Goal: Book appointment/travel/reservation

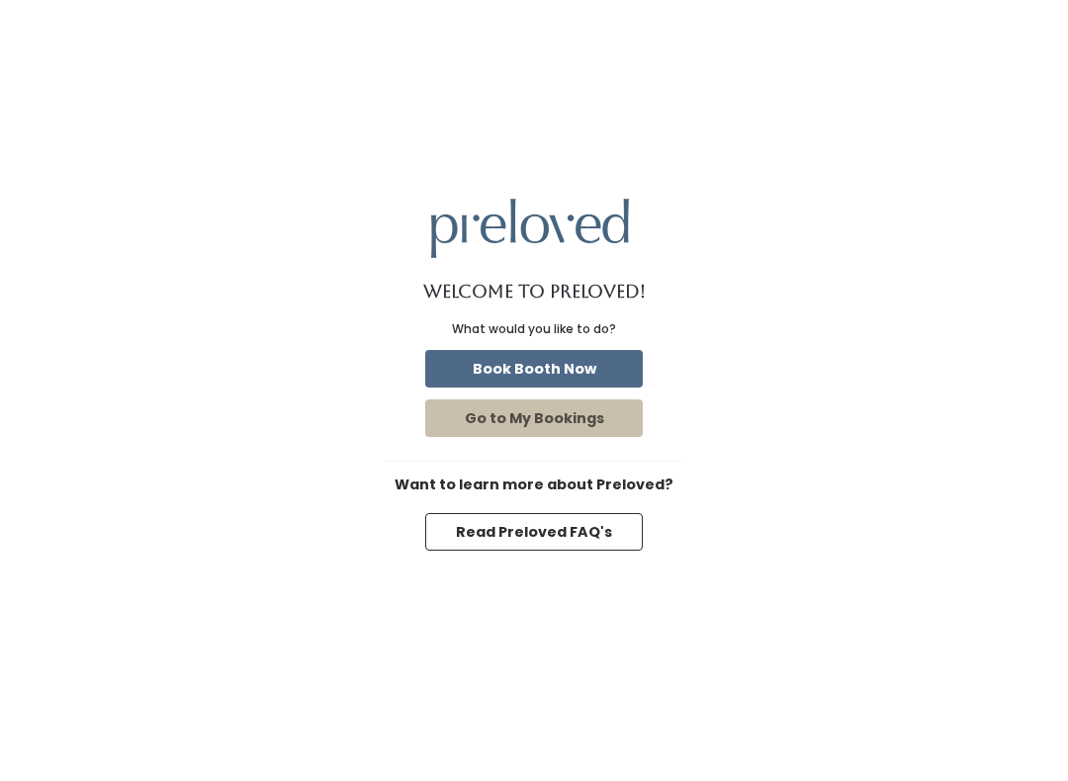
click at [527, 382] on button "Book Booth Now" at bounding box center [533, 369] width 217 height 38
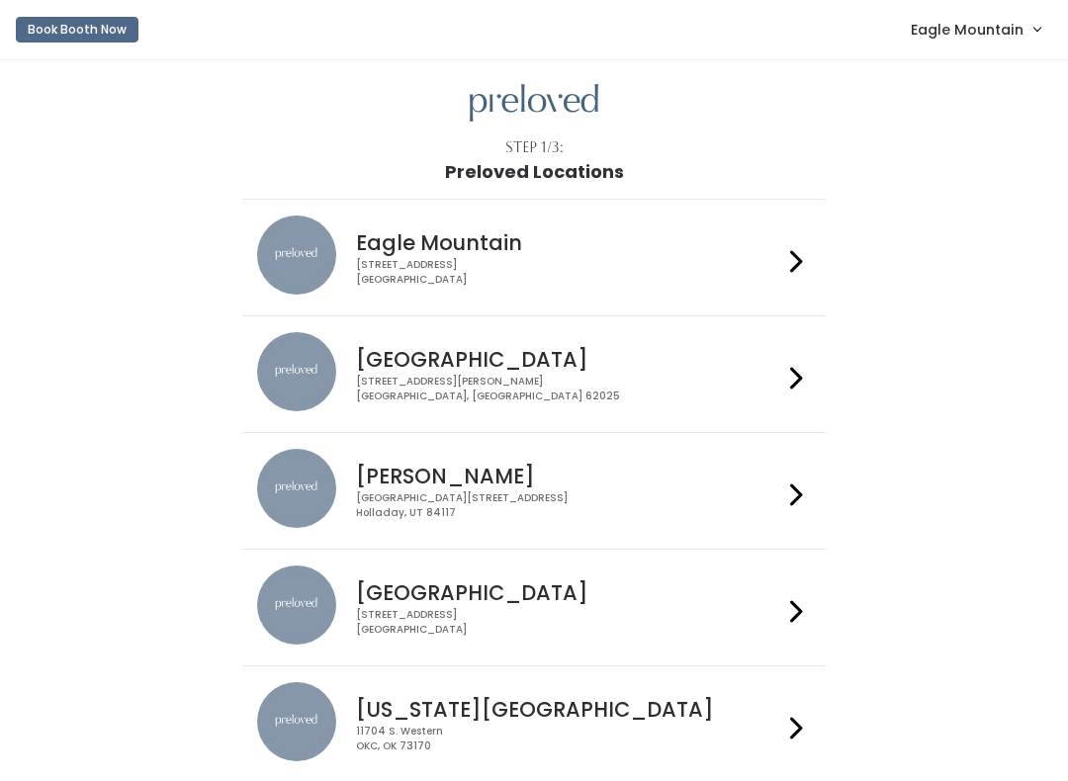
click at [956, 41] on span "Eagle Mountain" at bounding box center [967, 30] width 113 height 22
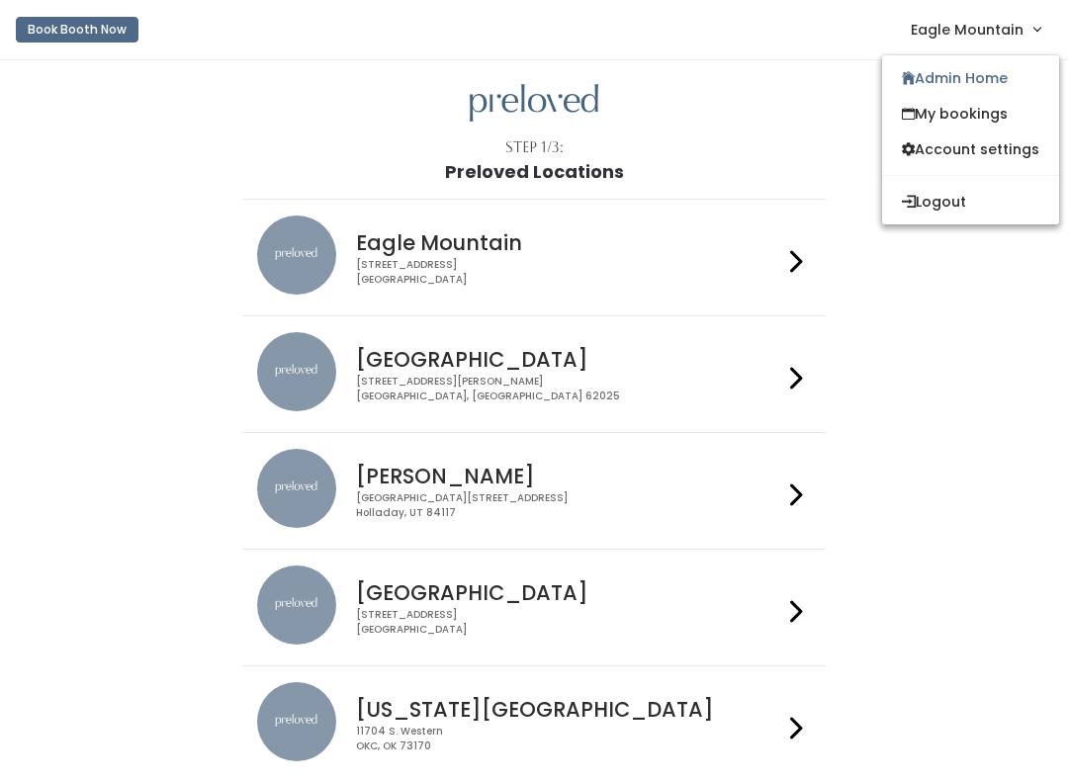
click at [949, 74] on link "Admin Home" at bounding box center [970, 78] width 177 height 36
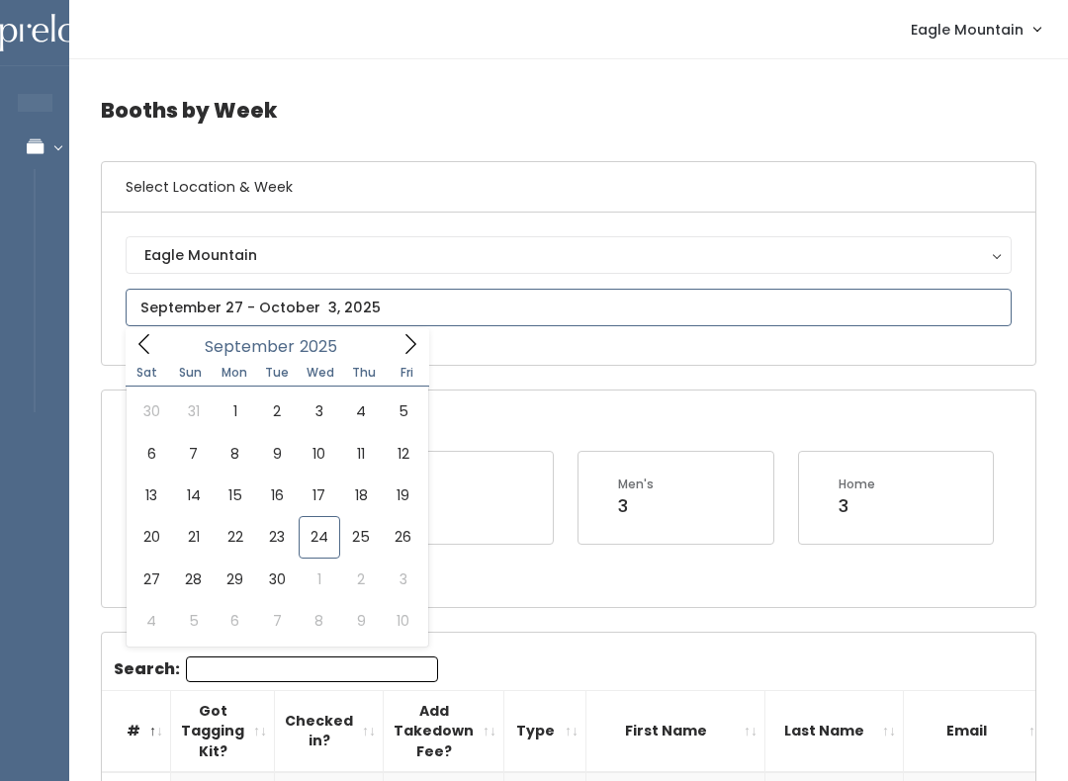
type input "September 20 to September 26"
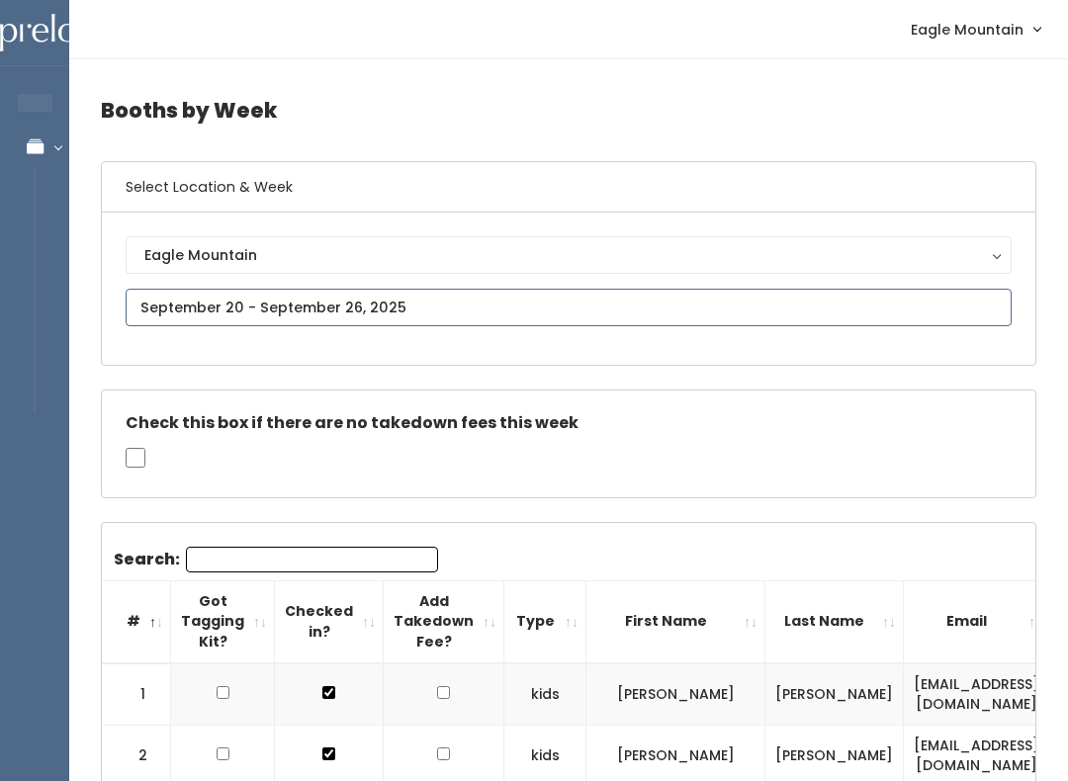
click at [229, 294] on input "text" at bounding box center [569, 308] width 886 height 38
type input "September 27 to October 3"
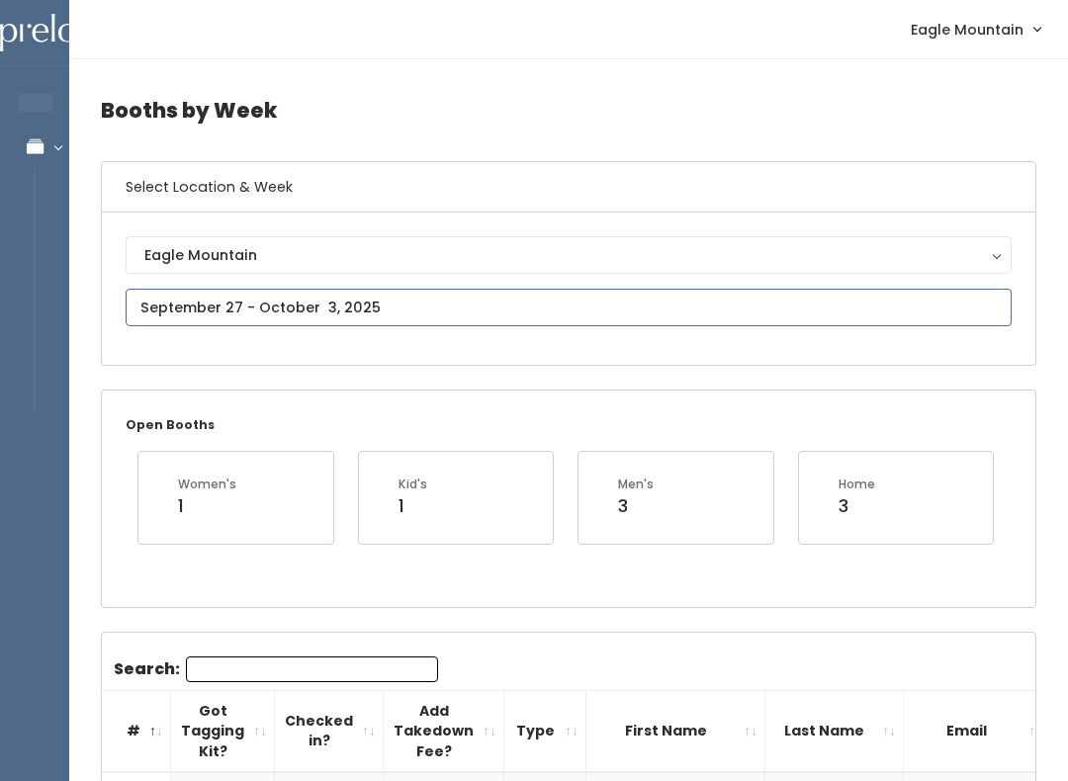
click at [225, 305] on input "text" at bounding box center [569, 308] width 886 height 38
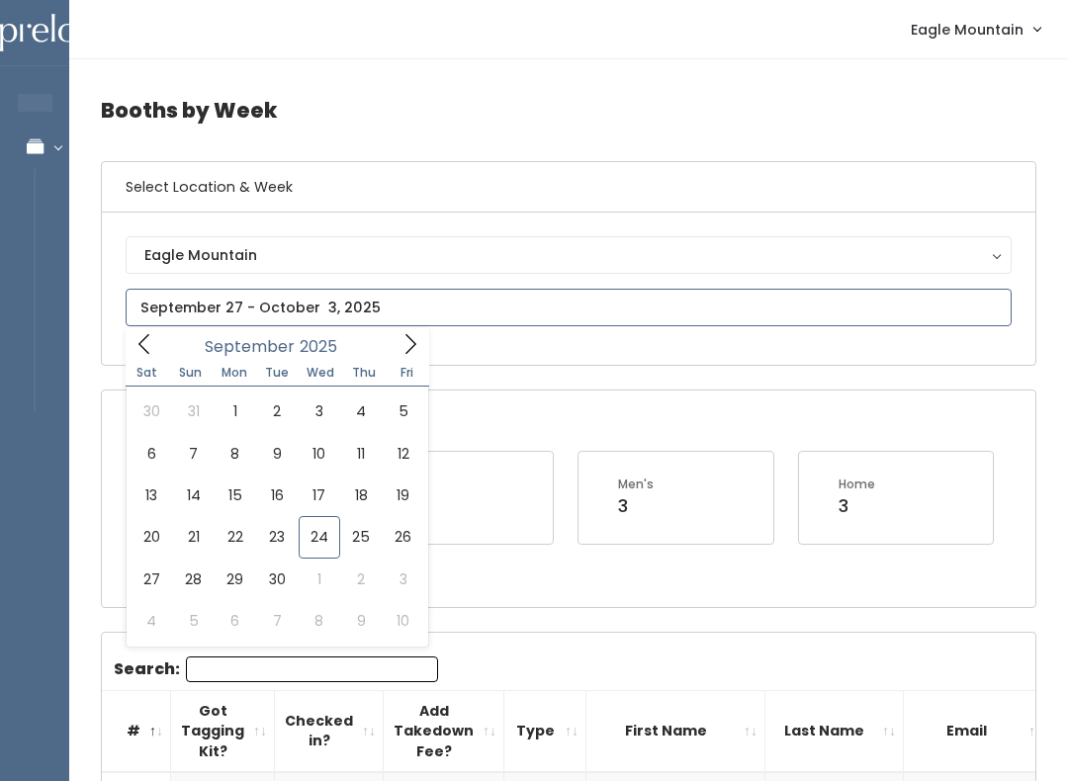
click at [415, 331] on span at bounding box center [410, 343] width 38 height 31
type input "October 4 to October 10"
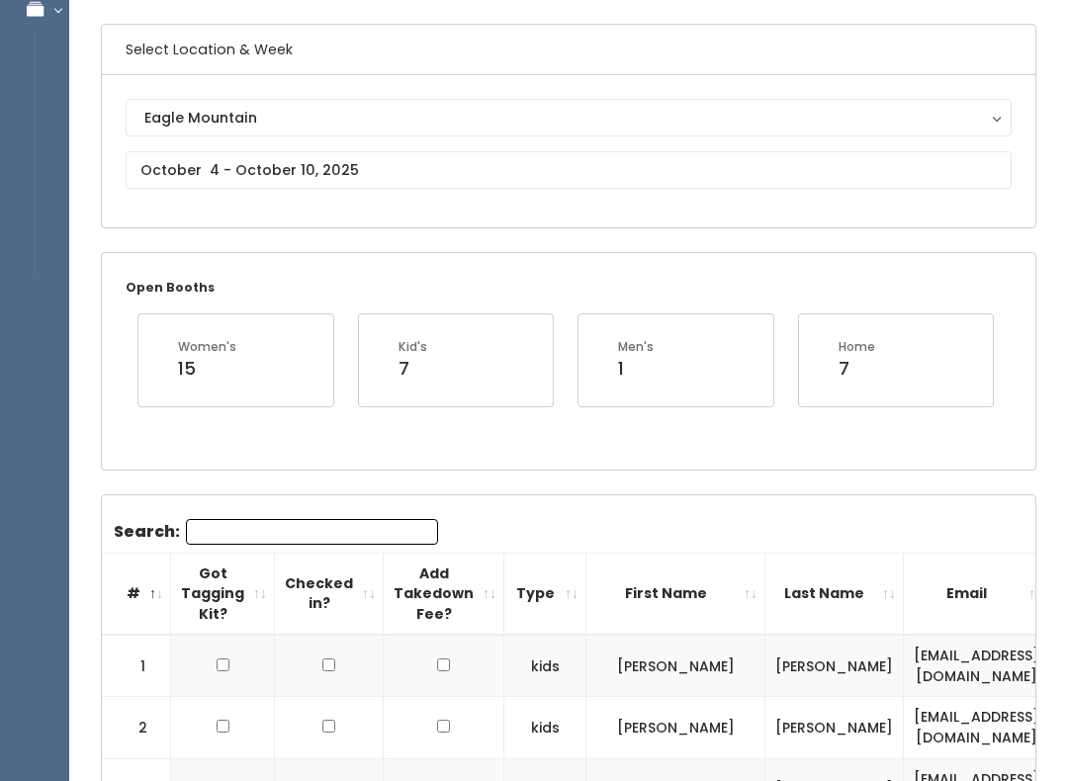
scroll to position [137, 0]
click at [223, 165] on input "text" at bounding box center [569, 170] width 886 height 38
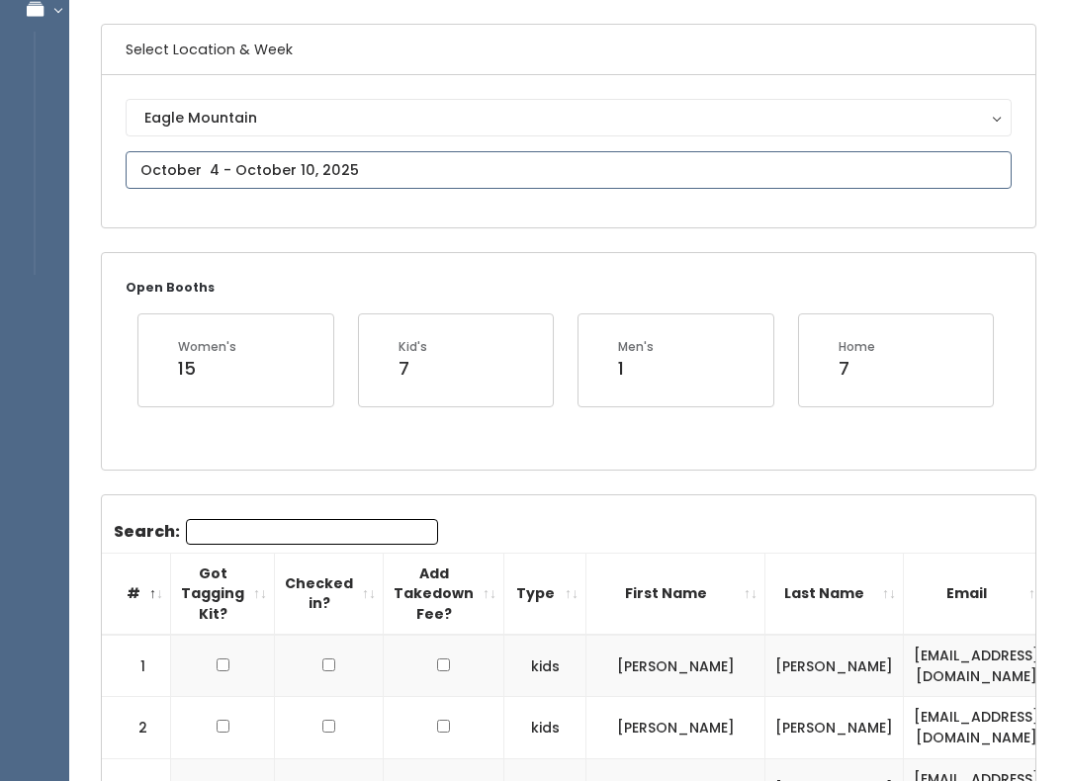
click at [161, 167] on input "text" at bounding box center [569, 170] width 886 height 38
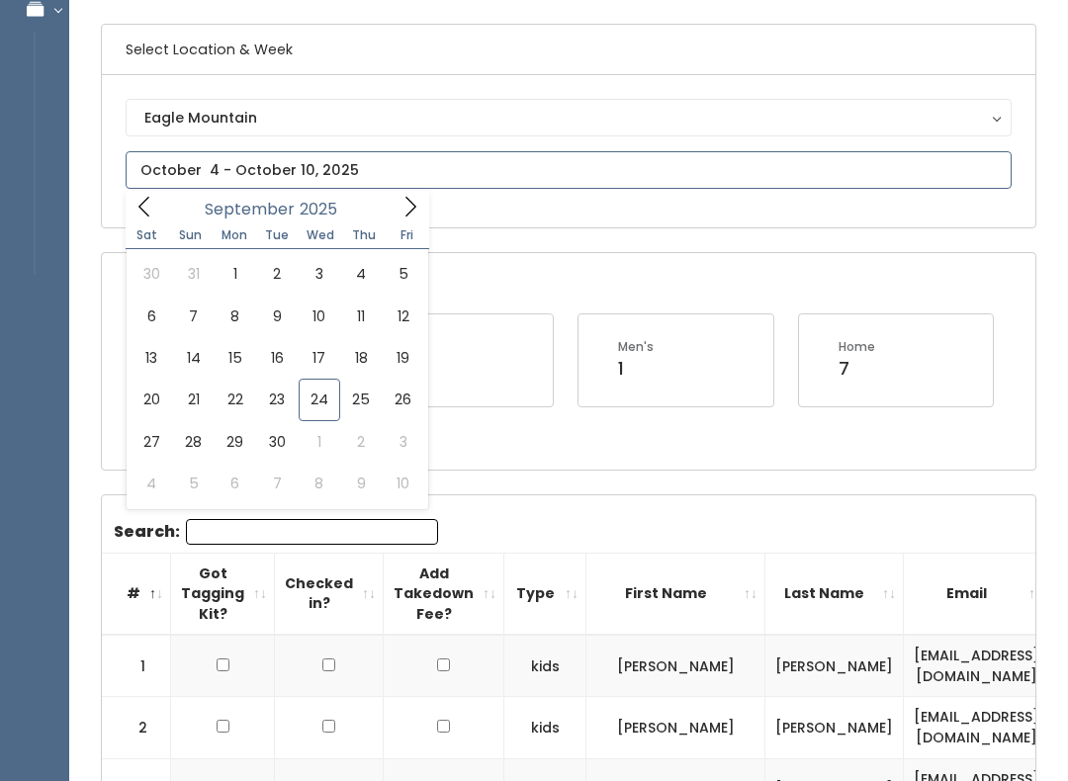
click at [411, 211] on icon at bounding box center [410, 207] width 11 height 20
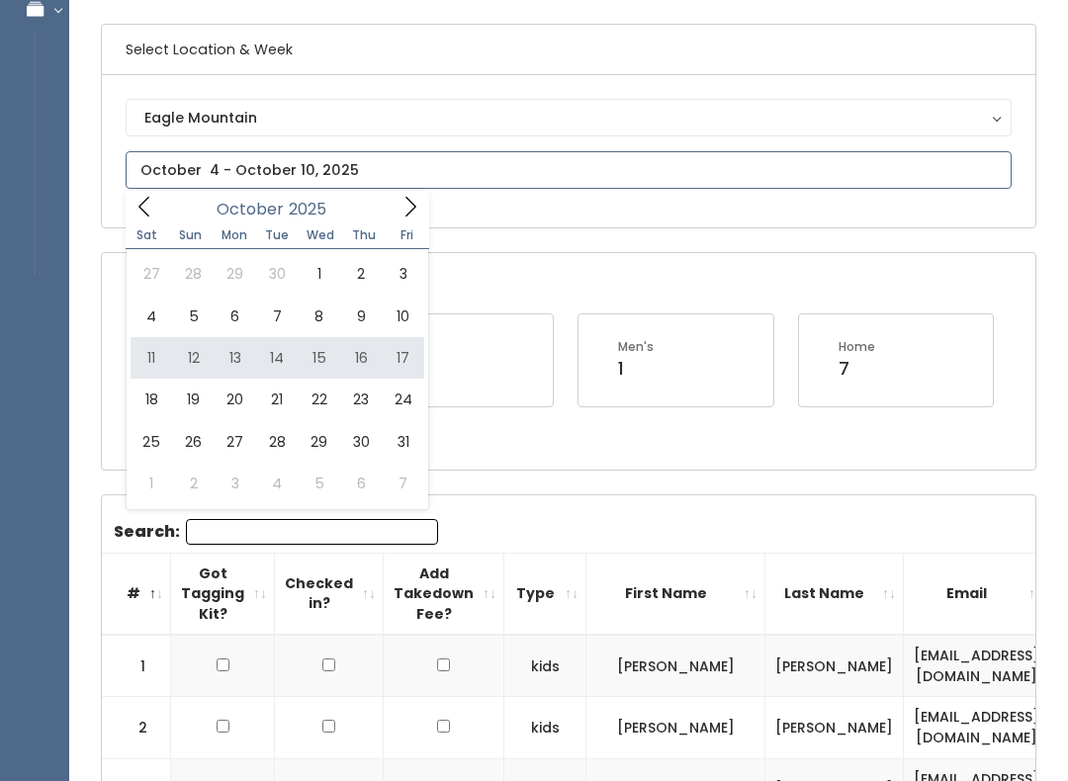
type input "October 11 to October 17"
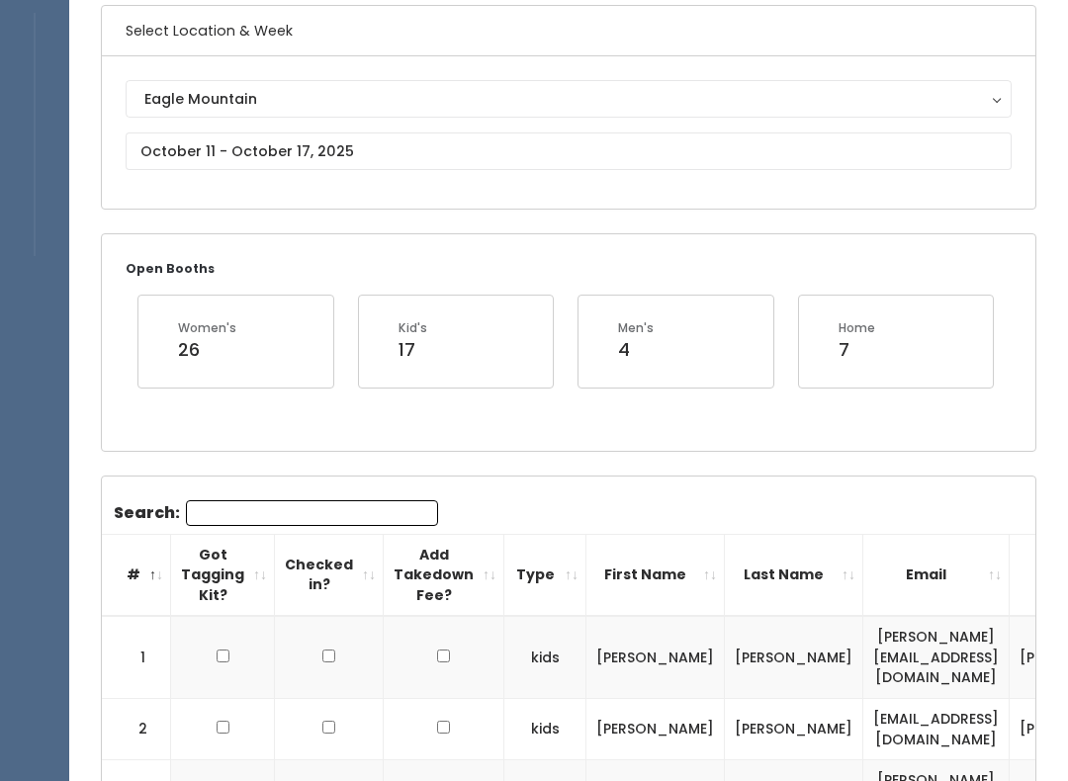
scroll to position [156, 0]
